Goal: Download file/media

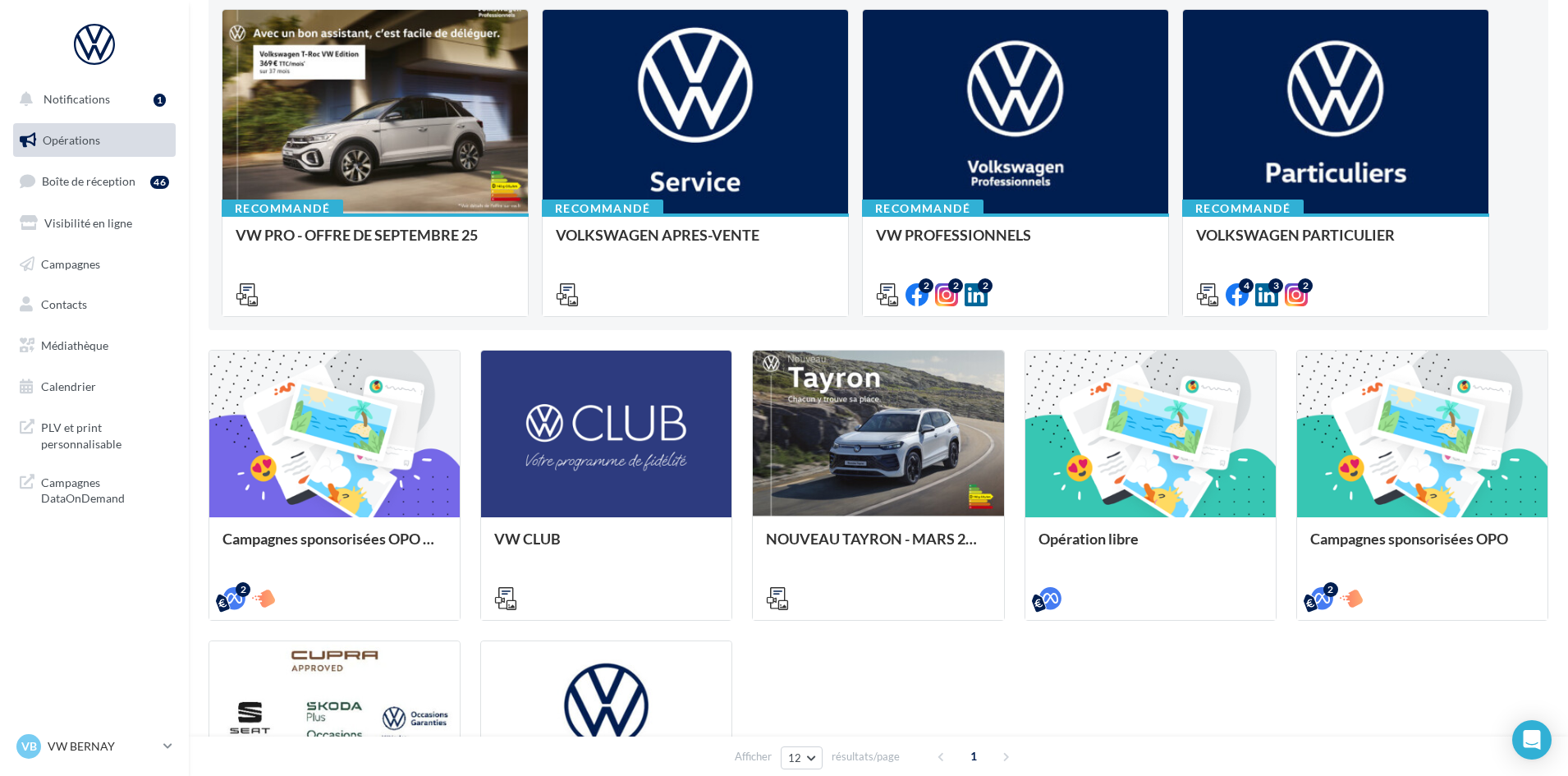
scroll to position [328, 0]
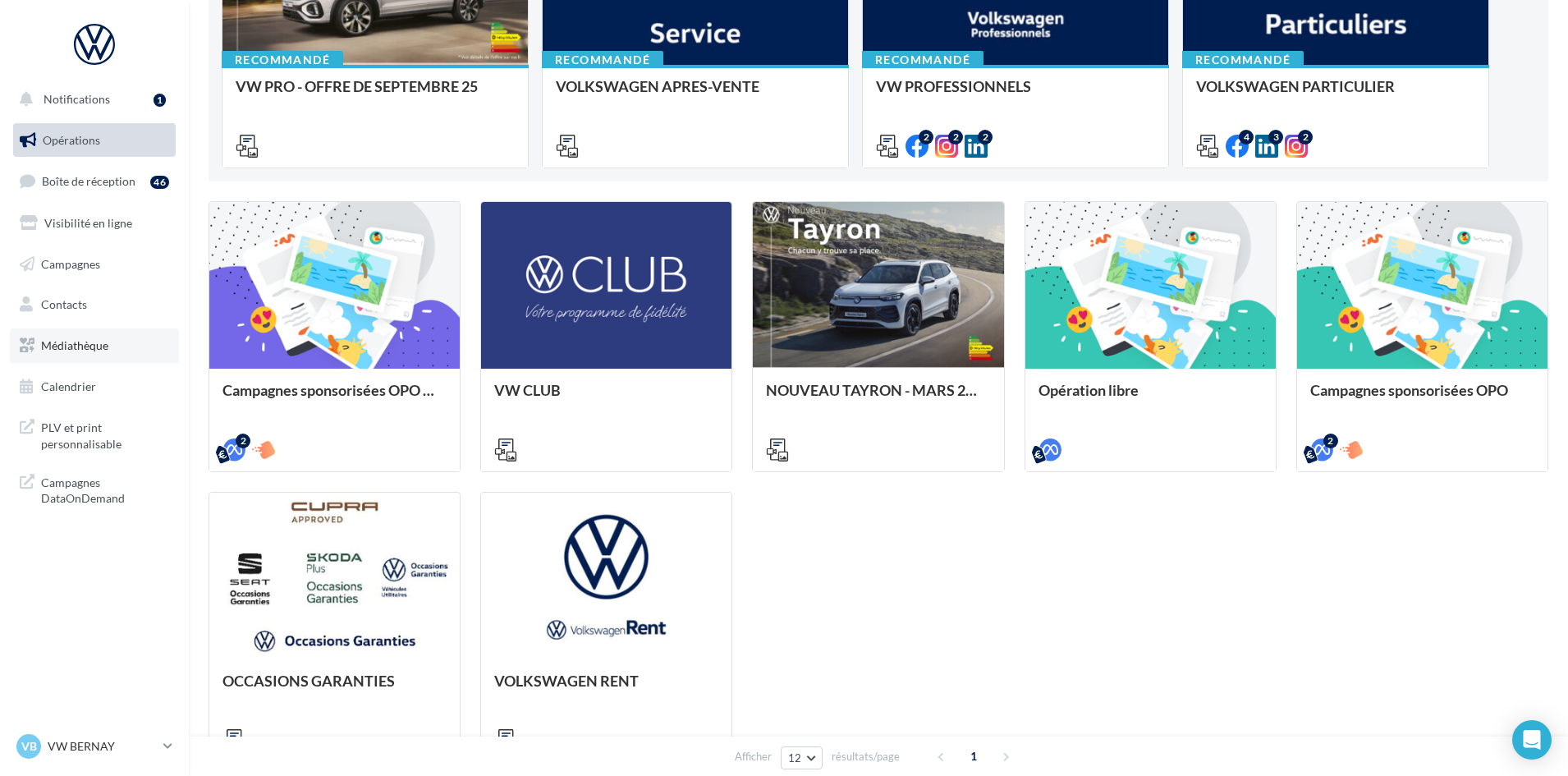
click at [91, 351] on span "Médiathèque" at bounding box center [75, 345] width 67 height 14
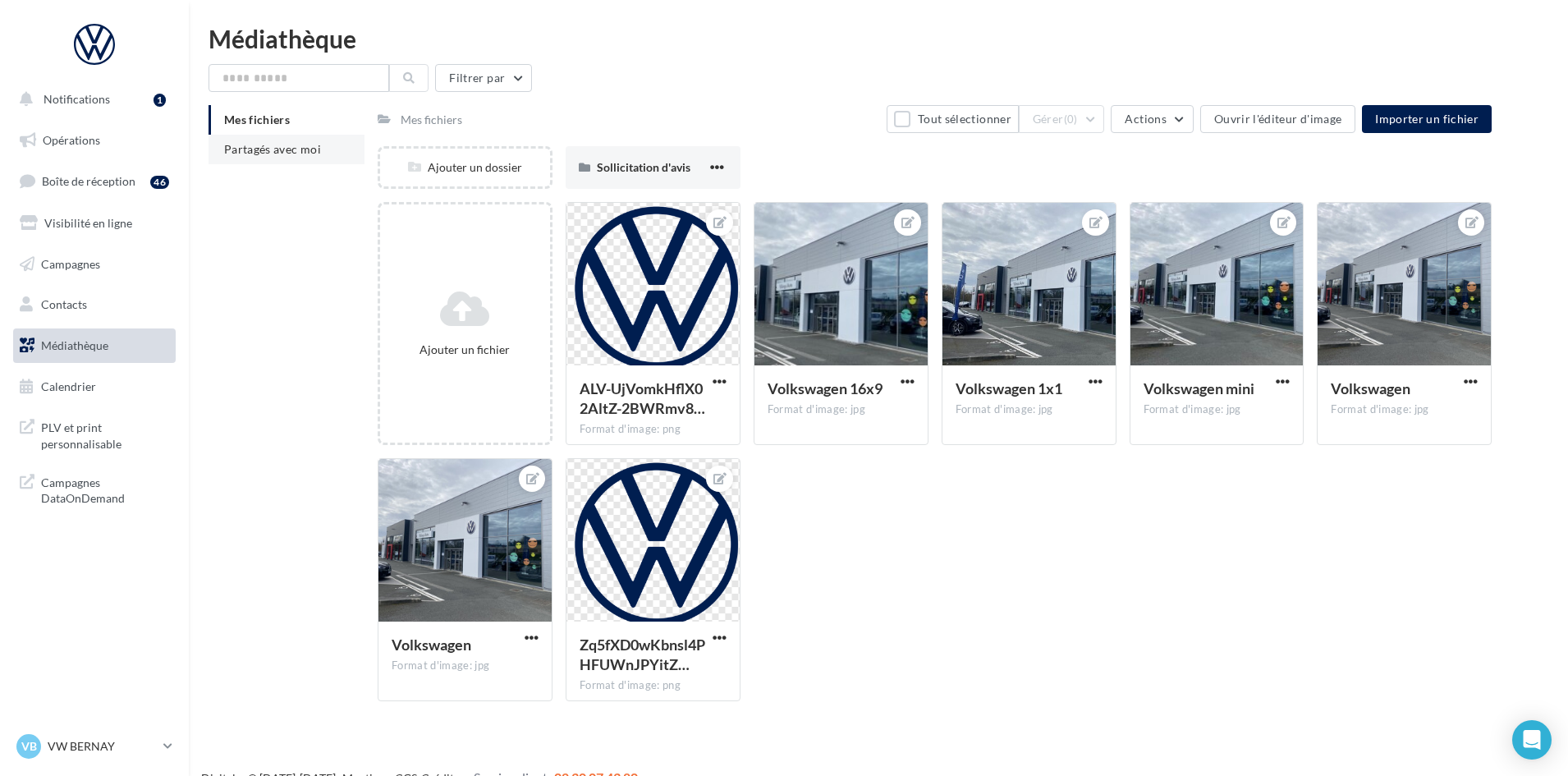
click at [300, 152] on span "Partagés avec moi" at bounding box center [272, 149] width 97 height 14
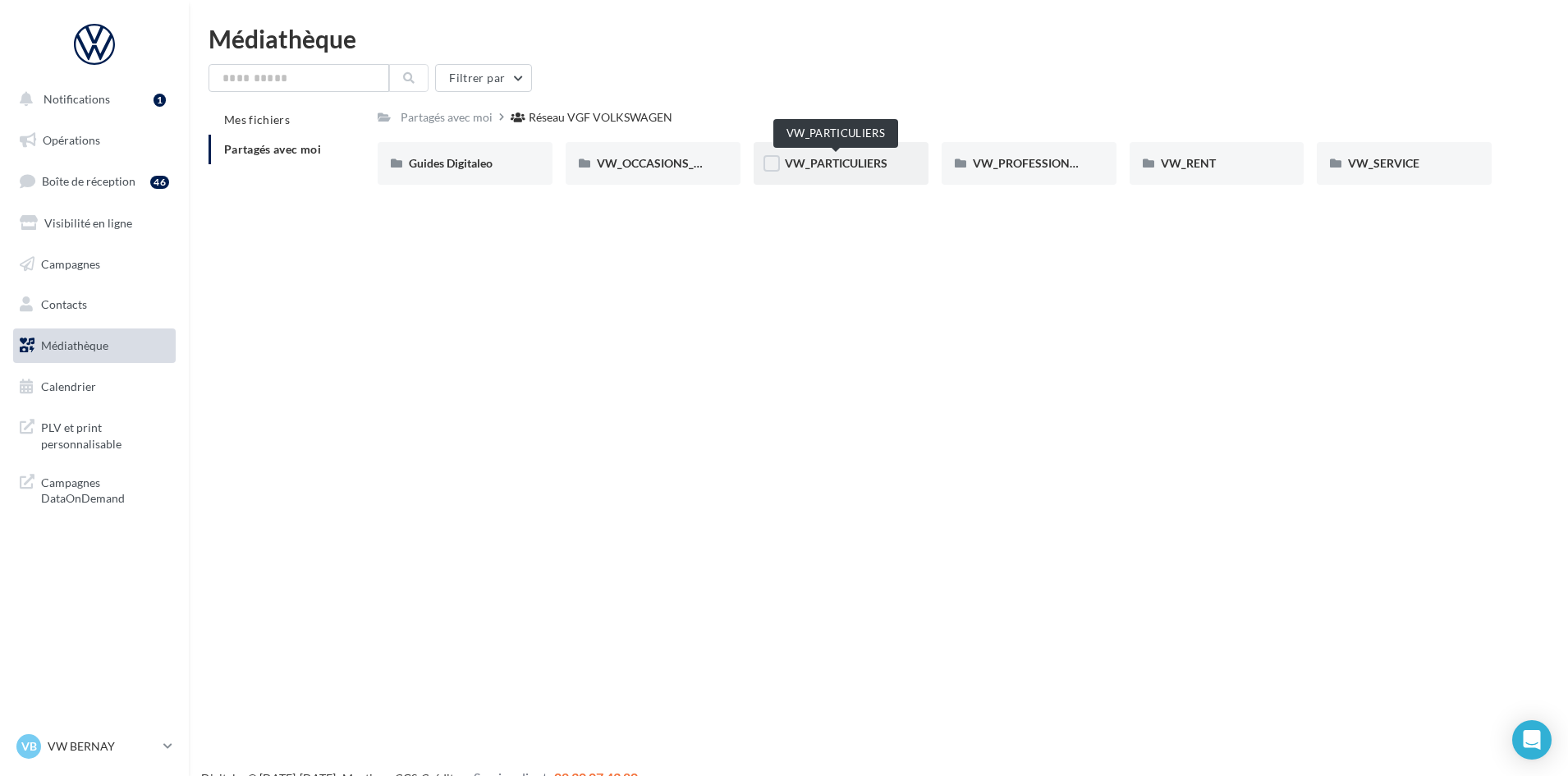
click at [854, 158] on span "VW_PARTICULIERS" at bounding box center [836, 163] width 103 height 14
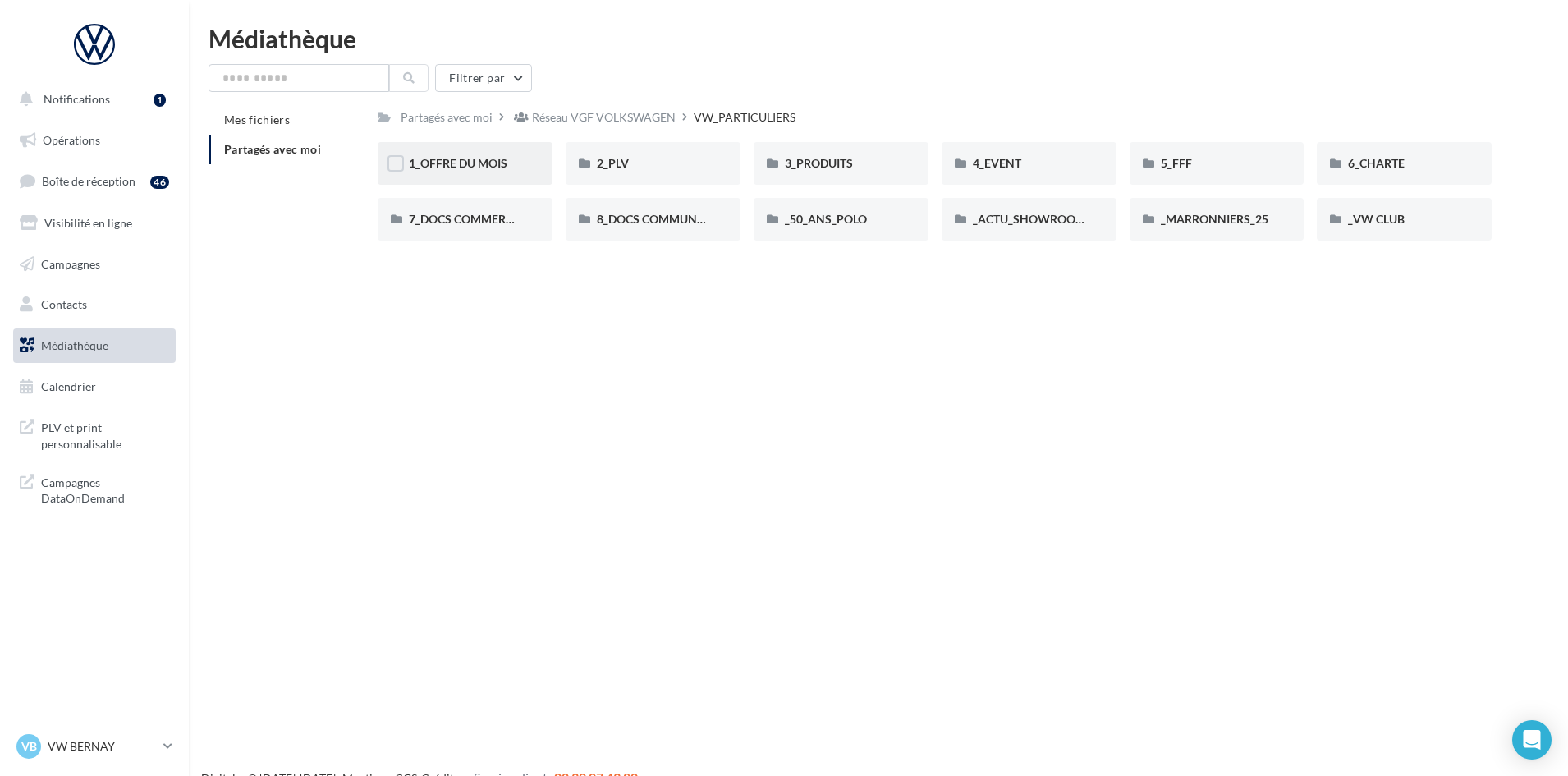
click at [462, 152] on div "1_OFFRE DU MOIS" at bounding box center [466, 163] width 175 height 42
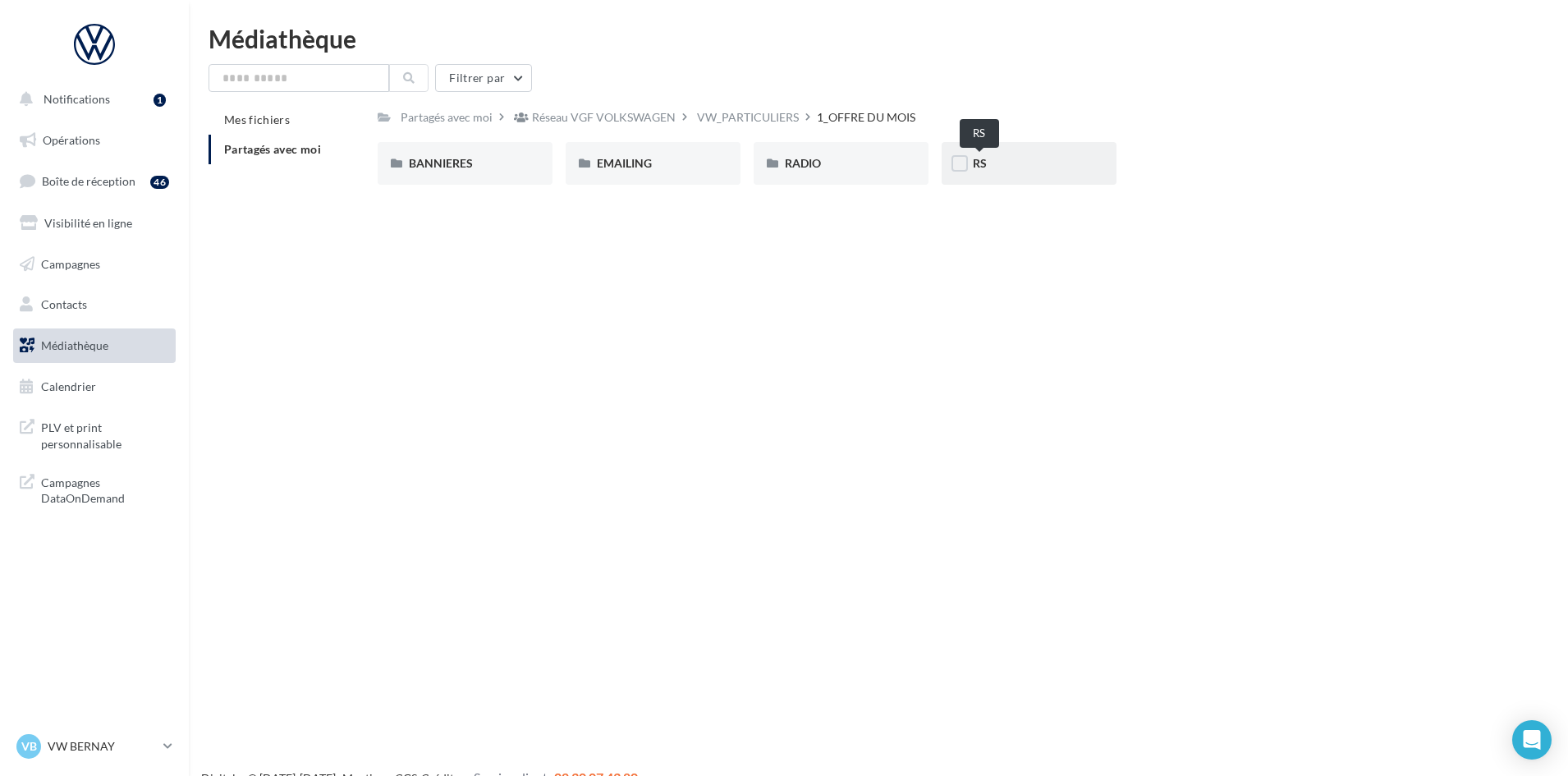
click at [980, 162] on span "RS" at bounding box center [980, 163] width 14 height 14
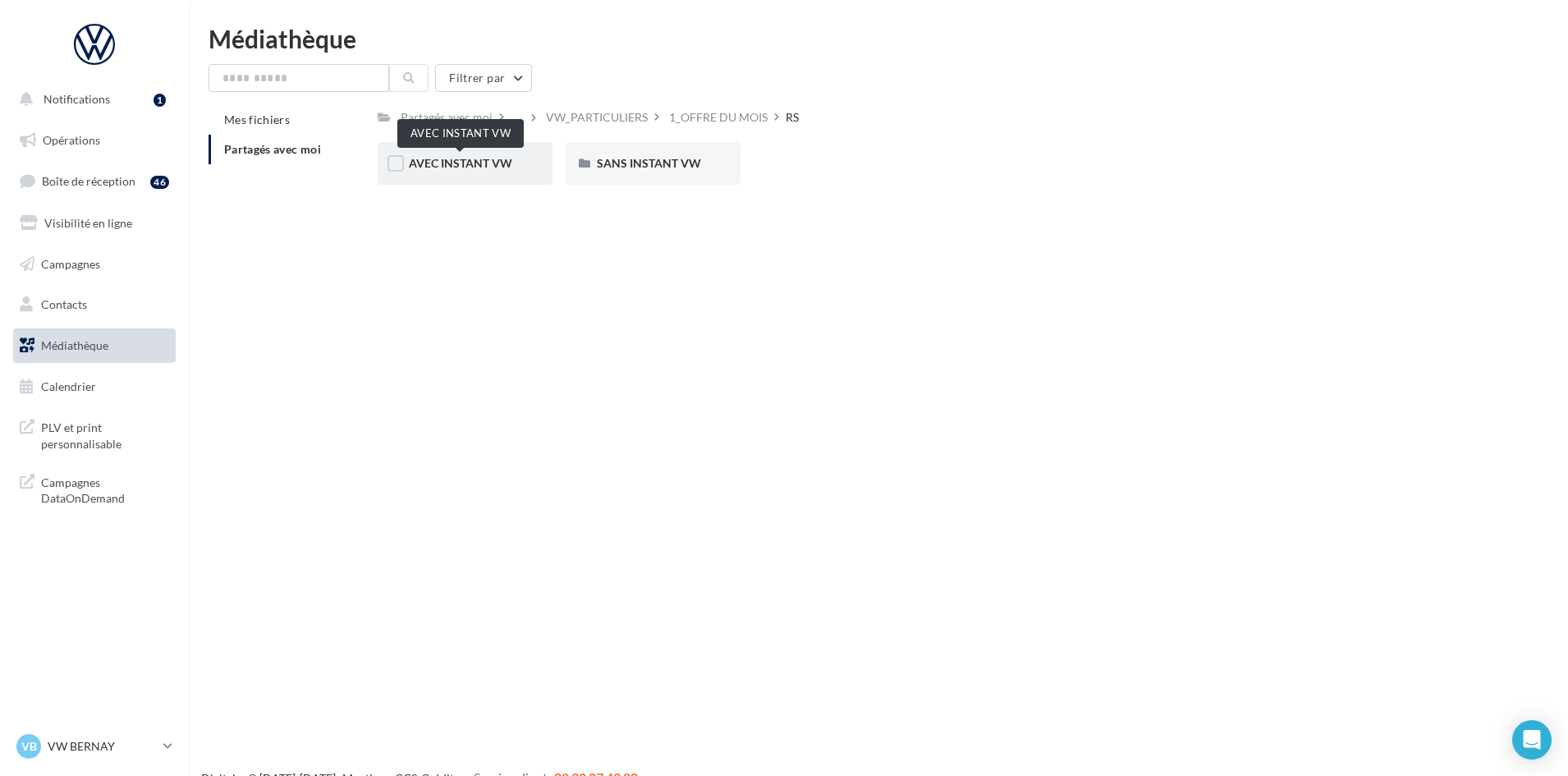
click at [458, 165] on span "AVEC INSTANT VW" at bounding box center [461, 163] width 104 height 14
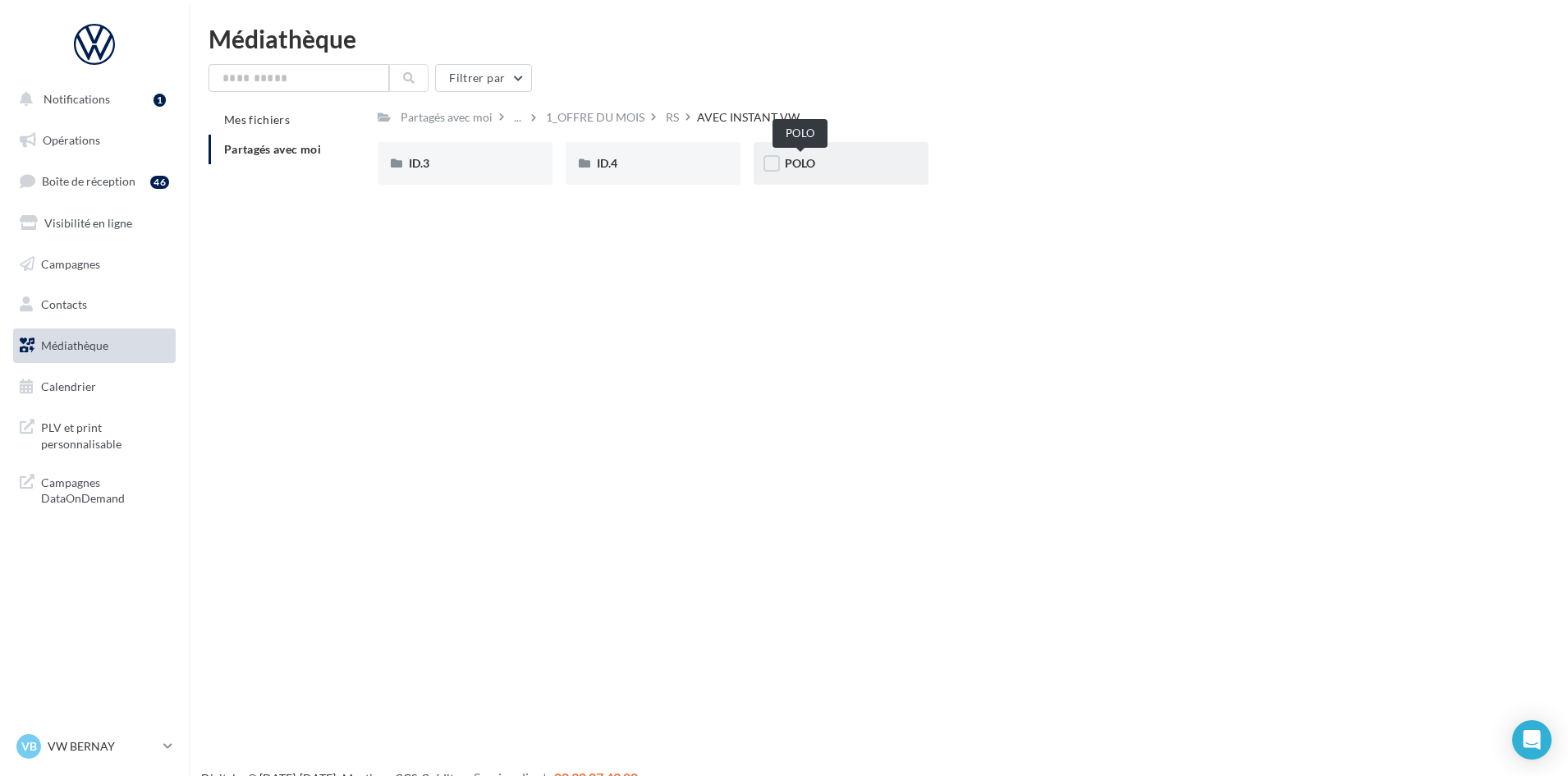
click at [796, 163] on span "POLO" at bounding box center [800, 163] width 31 height 14
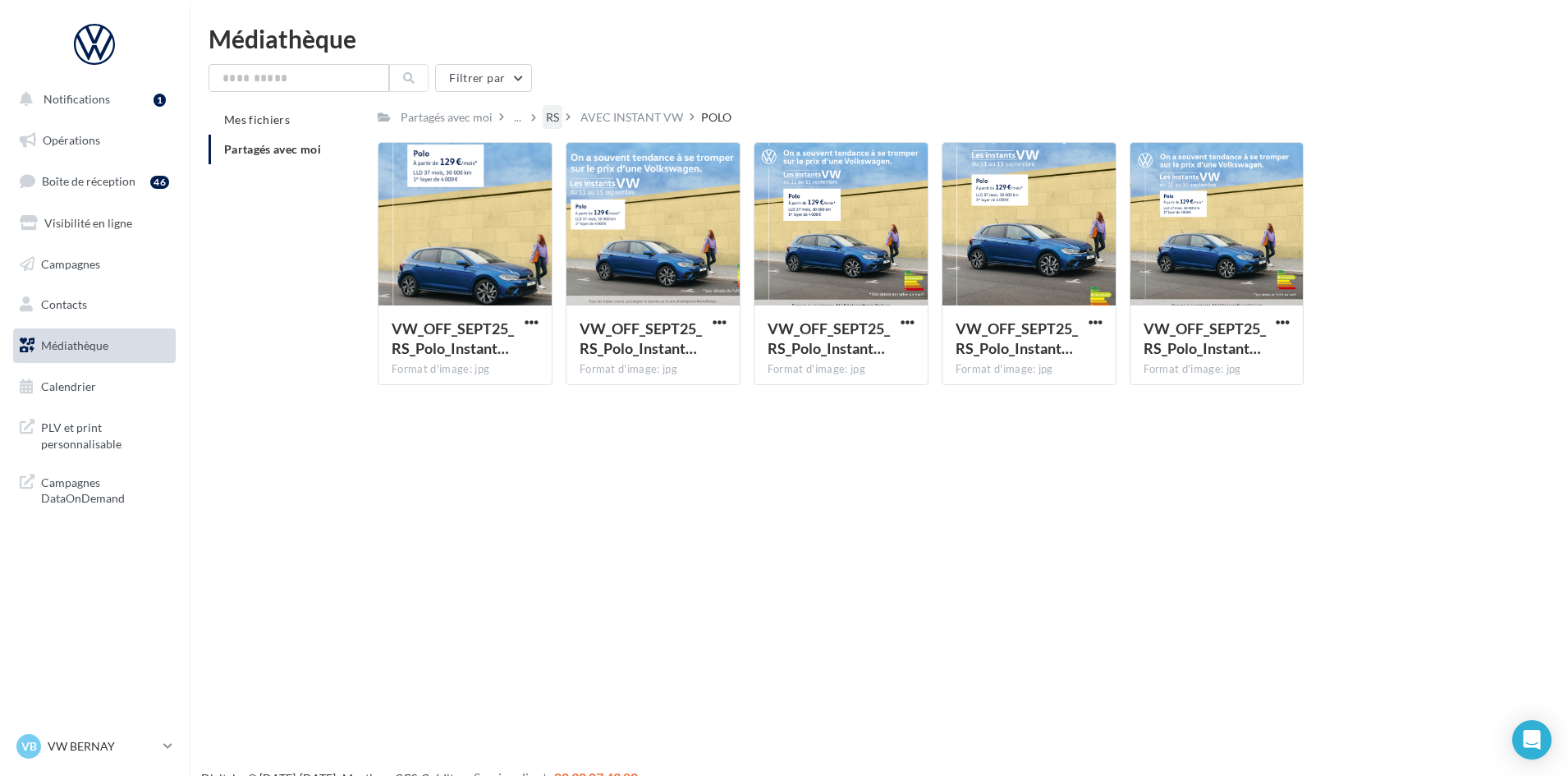
click at [548, 114] on div "RS" at bounding box center [553, 117] width 13 height 16
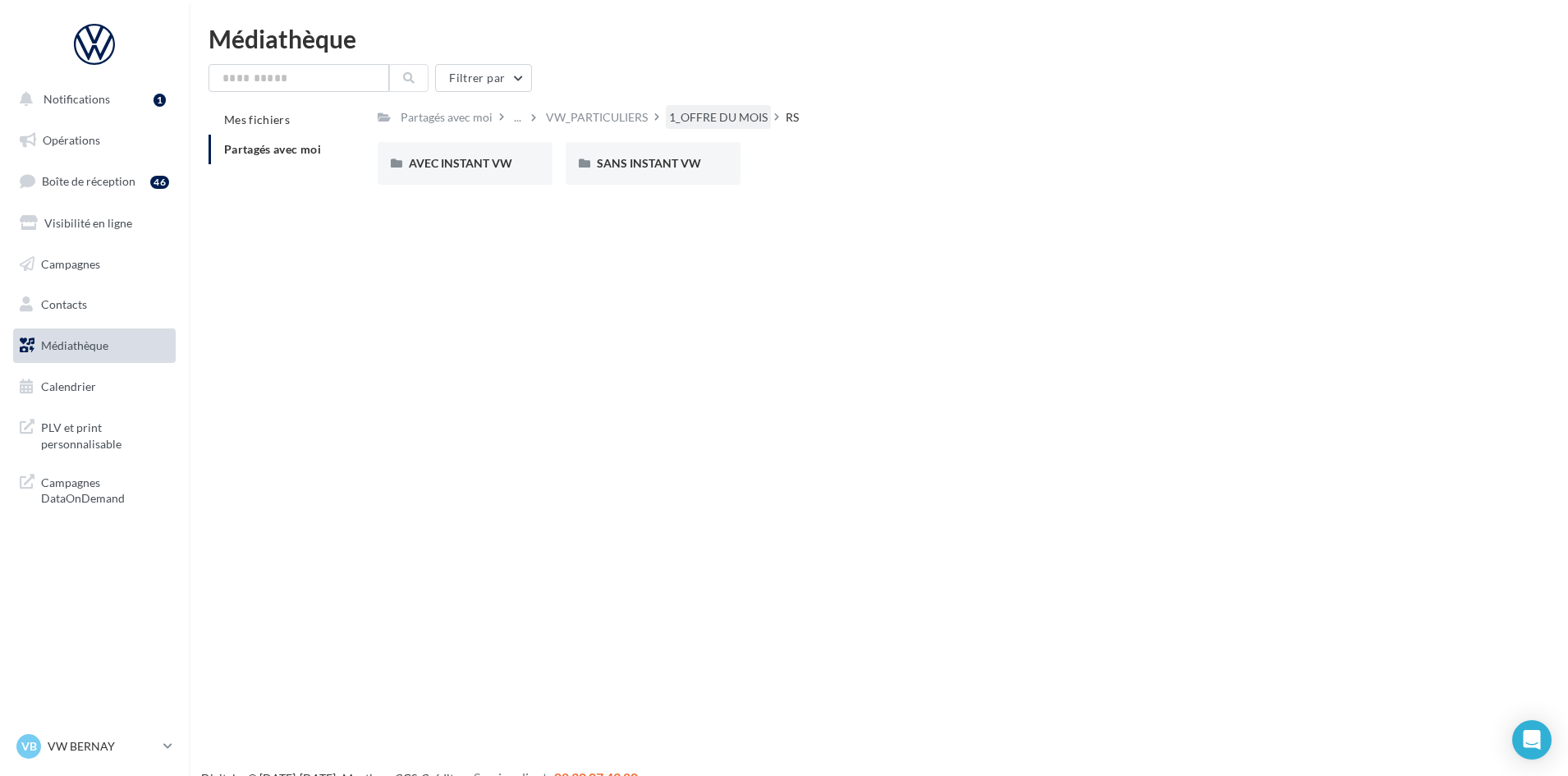
click at [710, 112] on div "1_OFFRE DU MOIS" at bounding box center [719, 117] width 98 height 16
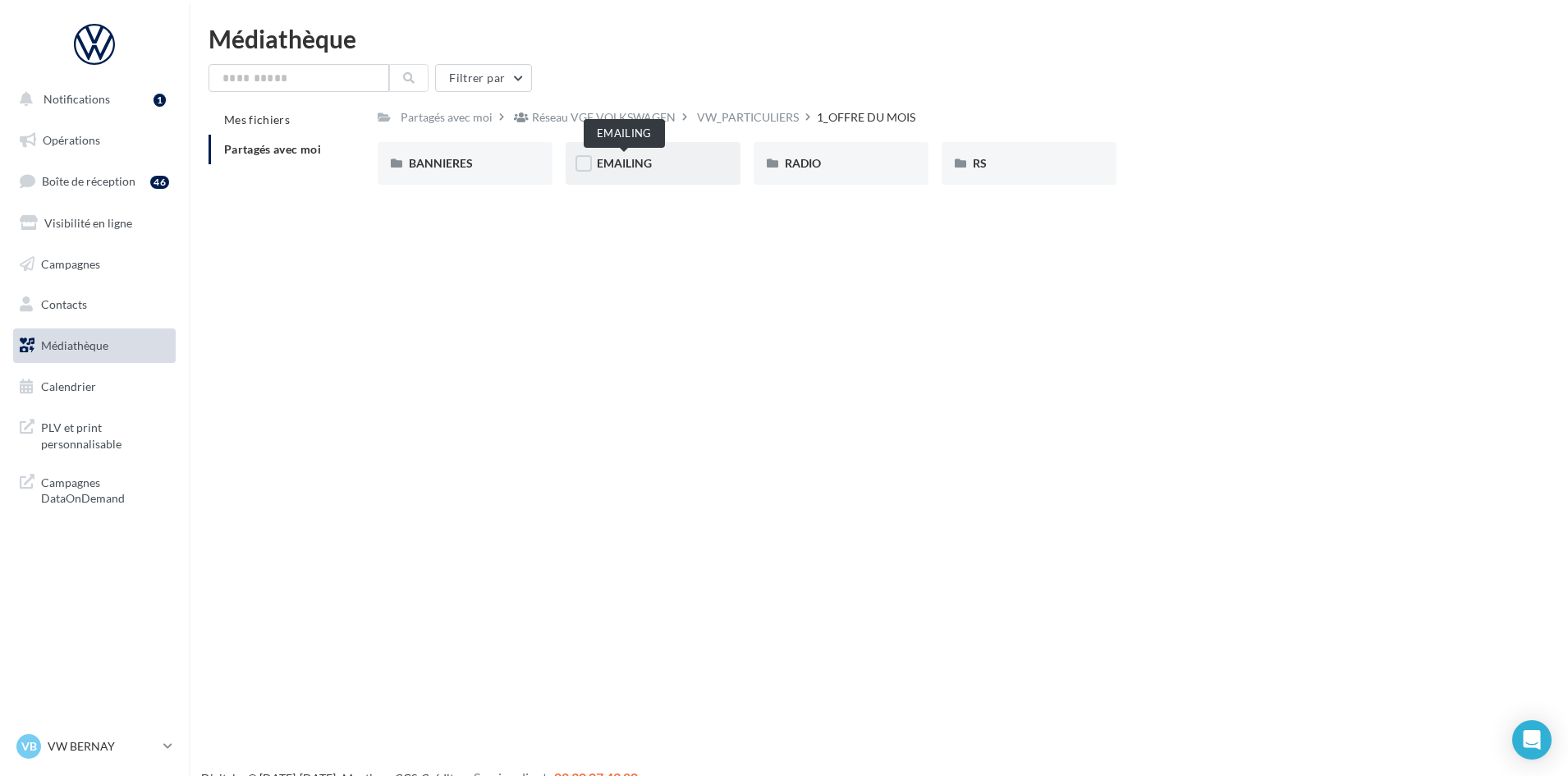
click at [609, 165] on span "EMAILING" at bounding box center [624, 163] width 55 height 14
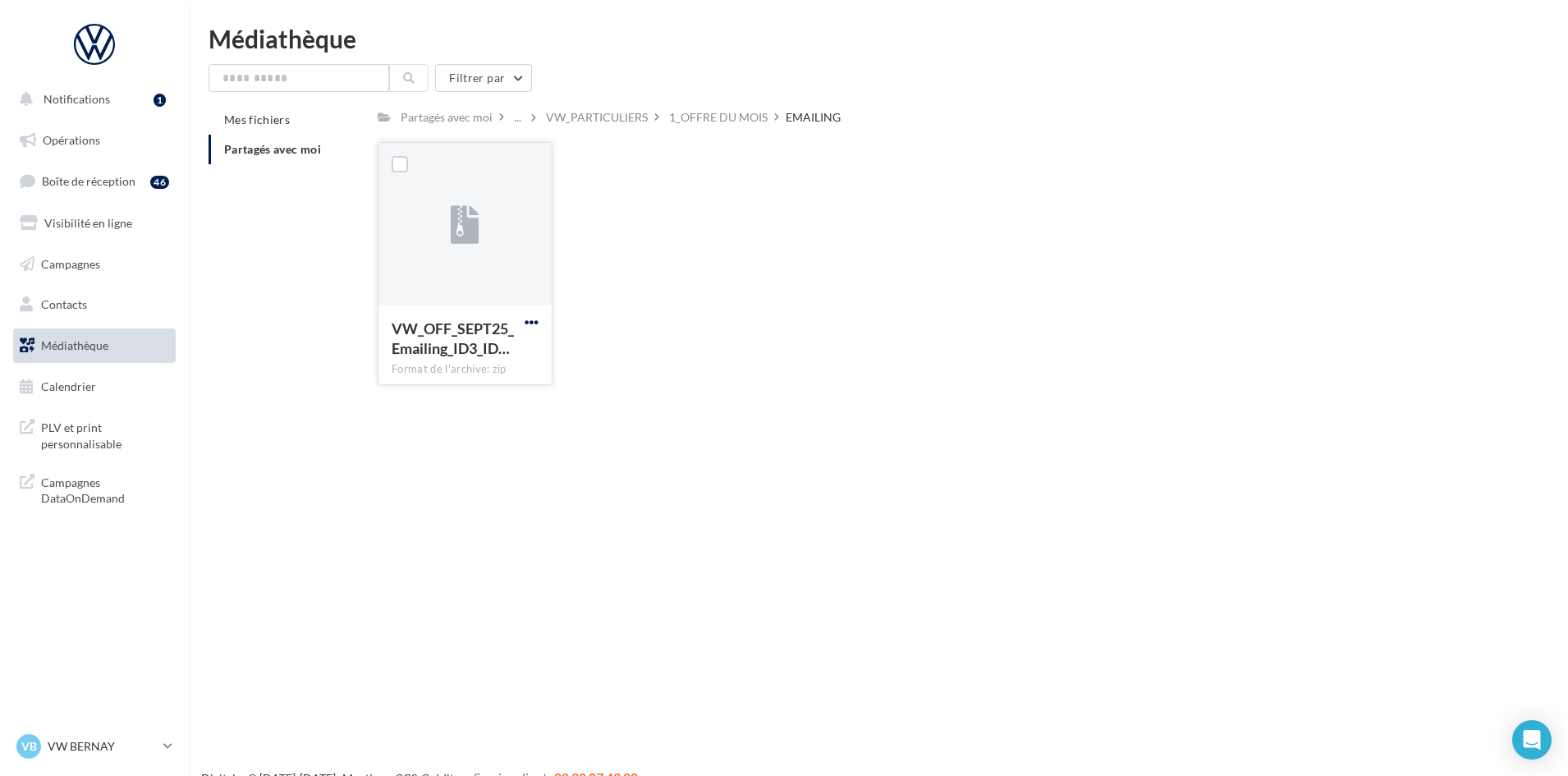
click at [526, 323] on span "button" at bounding box center [531, 322] width 14 height 14
click at [443, 351] on button "Télécharger" at bounding box center [460, 355] width 164 height 42
click at [1415, 194] on div "VW_OFF_SEPT25_Emailing_ID3_ID… Format de l'archive: zip VW_OFF_SEPT25_Emailing_…" at bounding box center [942, 270] width 1127 height 256
click at [710, 121] on div "1_OFFRE DU MOIS" at bounding box center [719, 117] width 98 height 16
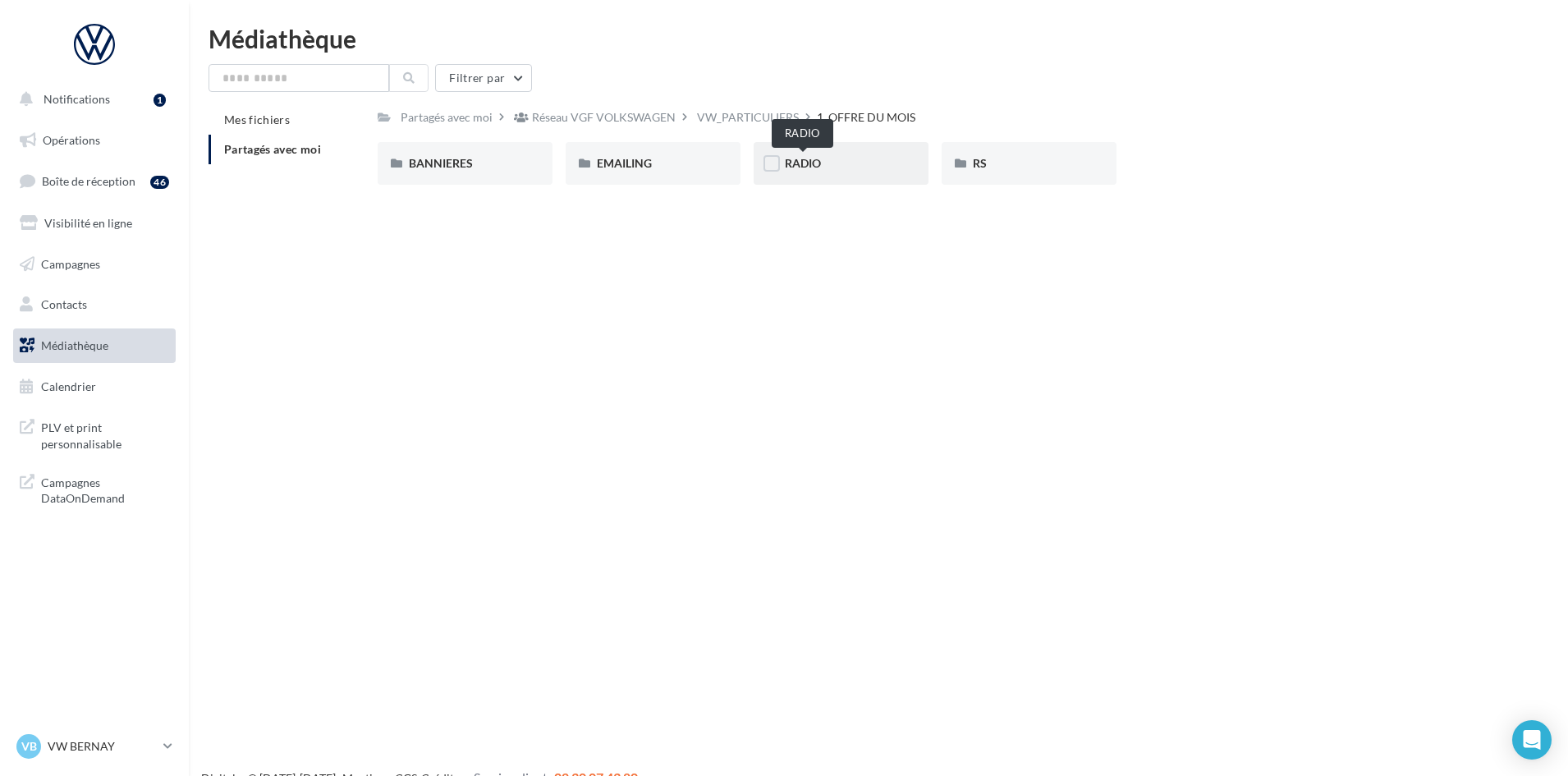
click at [812, 163] on span "RADIO" at bounding box center [803, 163] width 37 height 14
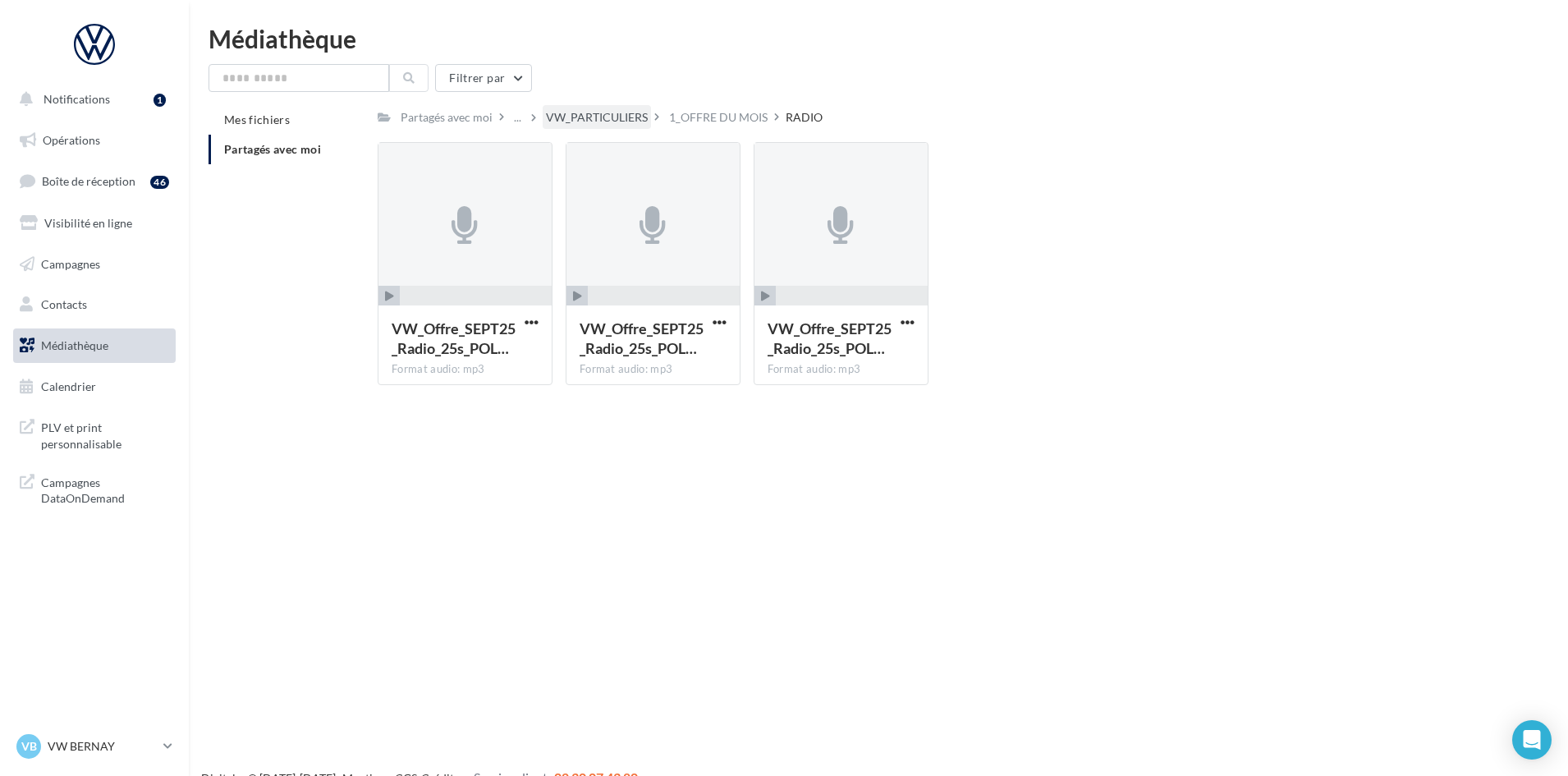
click at [585, 117] on div "VW_PARTICULIERS" at bounding box center [597, 117] width 102 height 16
